Goal: Navigation & Orientation: Understand site structure

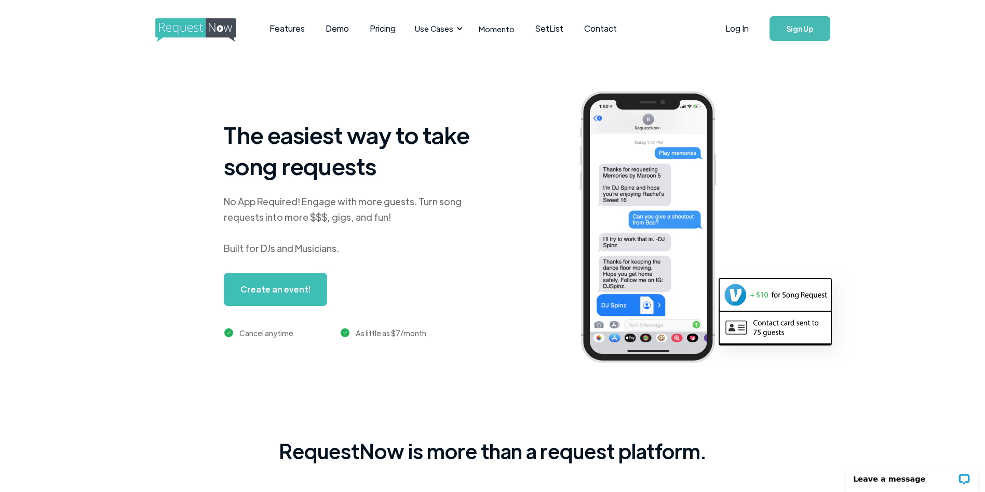
click at [195, 28] on img "home" at bounding box center [205, 30] width 100 height 24
click at [288, 289] on link "Create an event!" at bounding box center [275, 288] width 103 height 33
click at [544, 28] on link "SetList" at bounding box center [549, 28] width 49 height 32
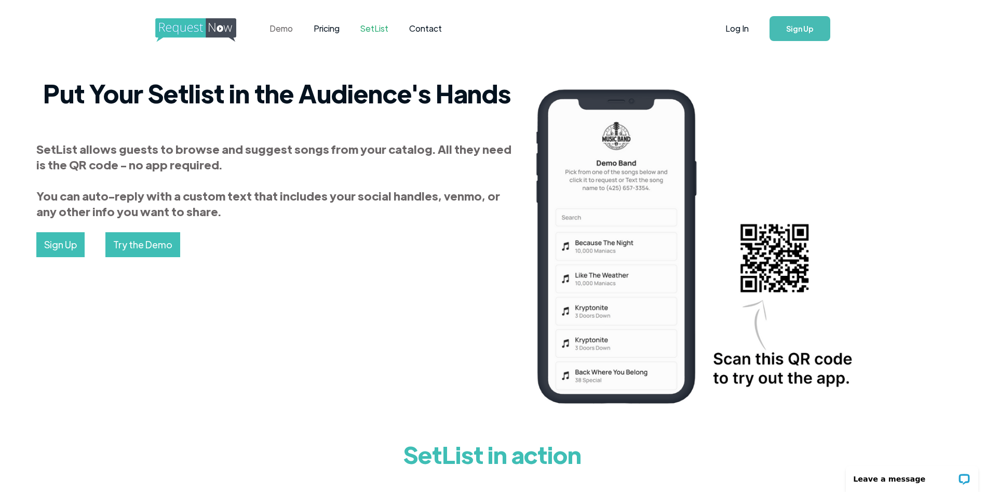
click at [279, 28] on link "Demo" at bounding box center [281, 28] width 44 height 32
click at [327, 27] on link "Pricing" at bounding box center [326, 28] width 47 height 32
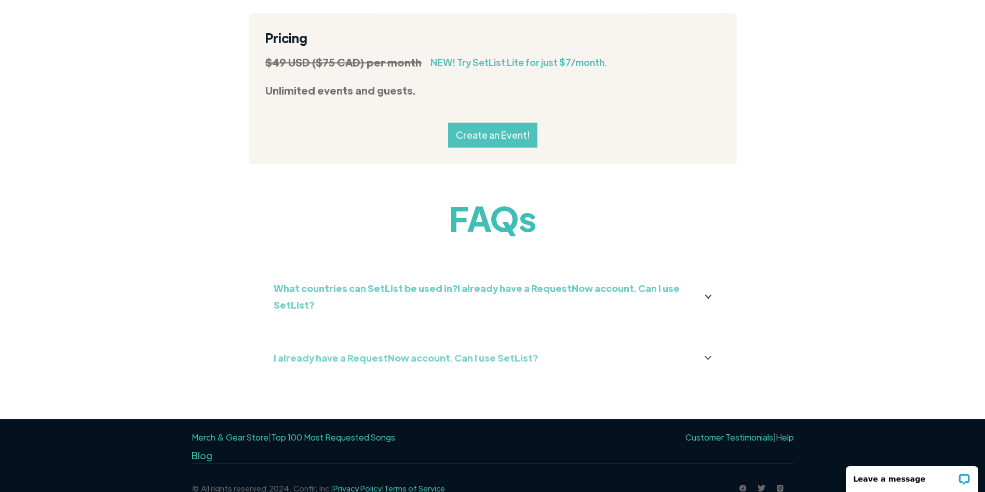
scroll to position [1166, 0]
